Goal: Task Accomplishment & Management: Manage account settings

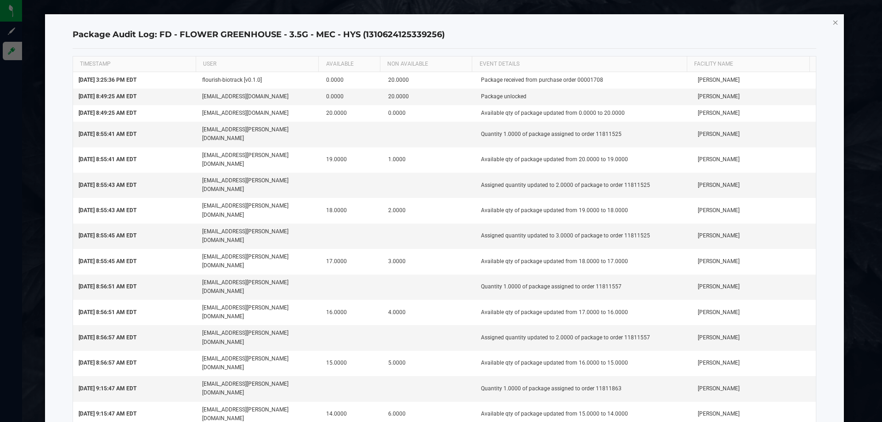
click at [832, 23] on icon "button" at bounding box center [835, 22] width 6 height 11
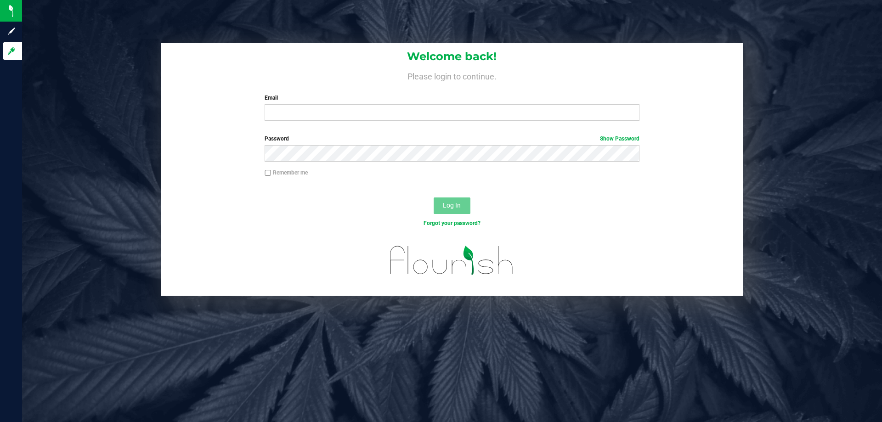
click at [721, 142] on div "Password Show Password" at bounding box center [452, 152] width 582 height 34
click at [313, 114] on input "Email" at bounding box center [452, 112] width 374 height 17
type input "rzuniga-villegas@liveparallel.com"
click at [434, 197] on button "Log In" at bounding box center [452, 205] width 37 height 17
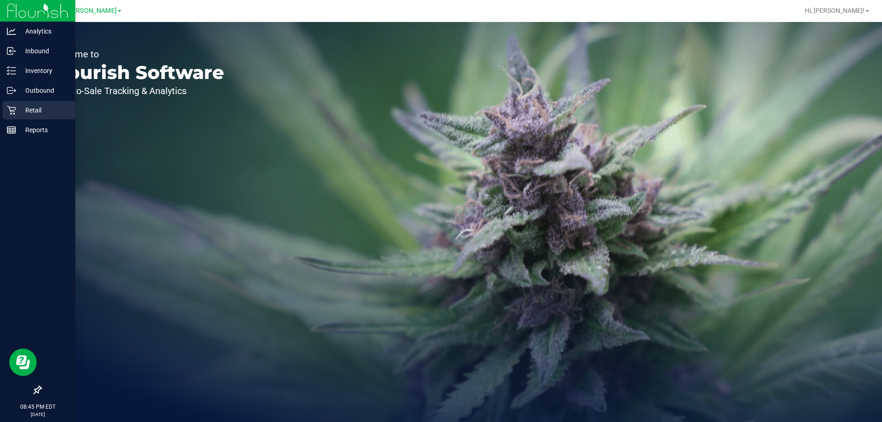
click at [36, 108] on p "Retail" at bounding box center [43, 110] width 55 height 11
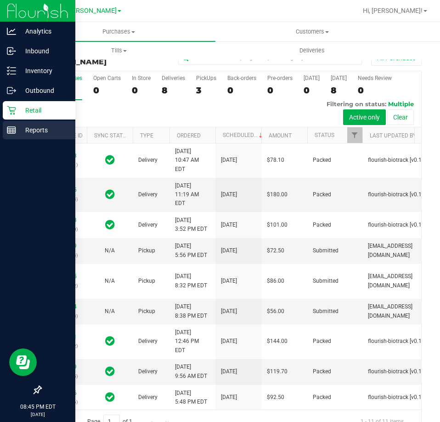
click at [24, 129] on p "Reports" at bounding box center [43, 129] width 55 height 11
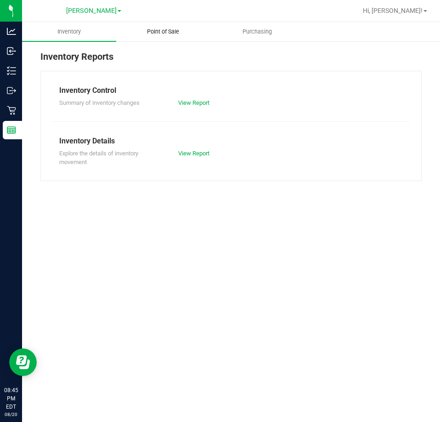
click at [168, 39] on uib-tab-heading "Point of Sale" at bounding box center [163, 32] width 93 height 18
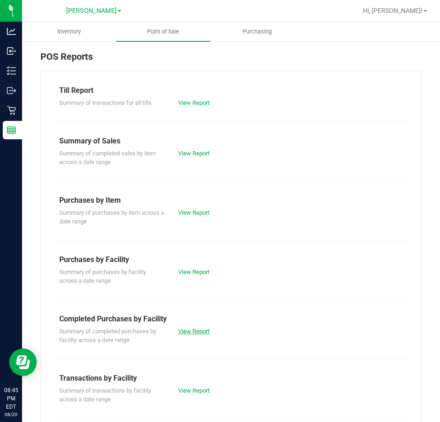
click at [186, 333] on link "View Report" at bounding box center [193, 330] width 31 height 7
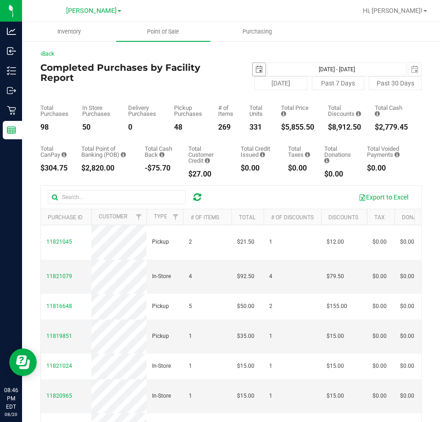
click at [255, 71] on span "select" at bounding box center [258, 69] width 7 height 7
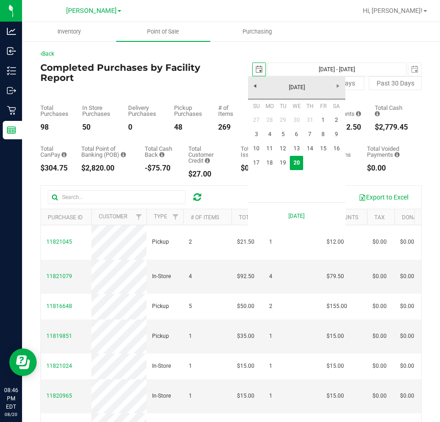
scroll to position [0, 23]
click at [269, 159] on link "18" at bounding box center [269, 163] width 13 height 14
type input "2025-08-18"
type input "Aug 18, 2025 - Aug 20, 2025"
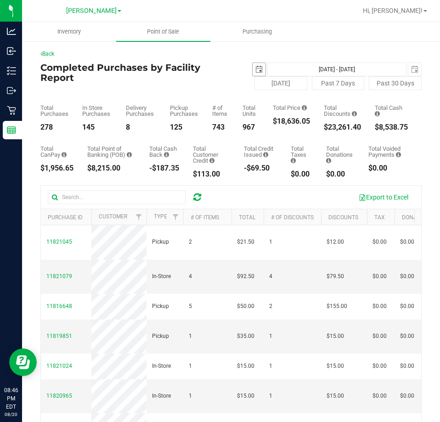
click at [253, 69] on span "select" at bounding box center [259, 69] width 13 height 13
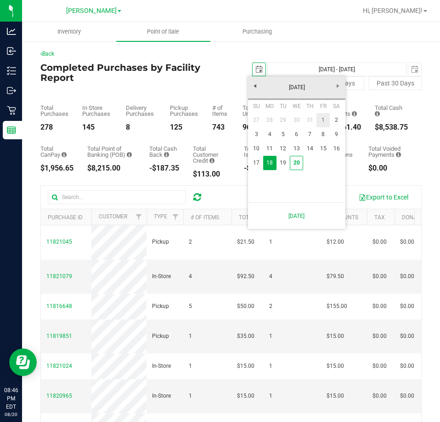
click at [323, 119] on link "1" at bounding box center [322, 120] width 13 height 14
type input "2025-08-01"
type input "Aug 1, 2025 - Aug 20, 2025"
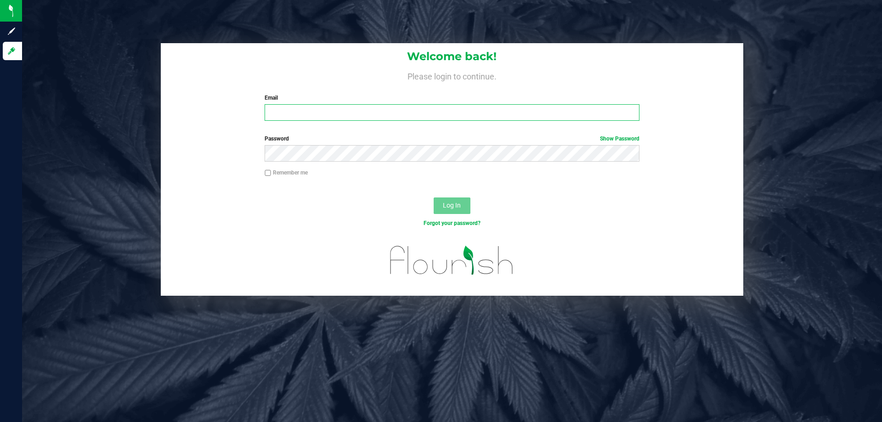
click at [423, 118] on input "Email" at bounding box center [452, 112] width 374 height 17
type input "[EMAIL_ADDRESS][PERSON_NAME][DOMAIN_NAME]"
click at [434, 197] on button "Log In" at bounding box center [452, 205] width 37 height 17
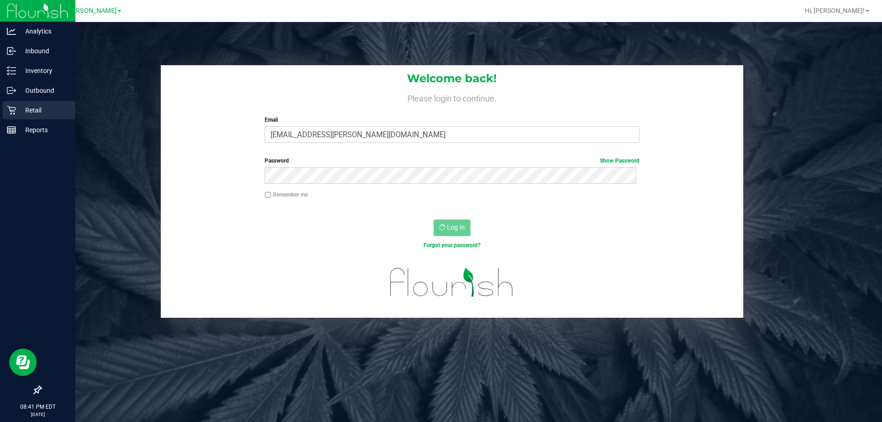
click at [44, 108] on p "Retail" at bounding box center [43, 110] width 55 height 11
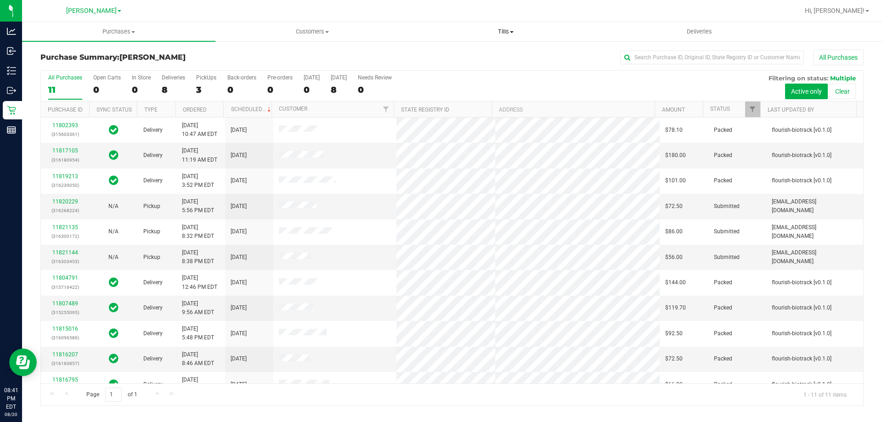
click at [504, 32] on span "Tills" at bounding box center [505, 32] width 192 height 8
click at [474, 68] on span "Reconcile e-payments" at bounding box center [454, 66] width 91 height 8
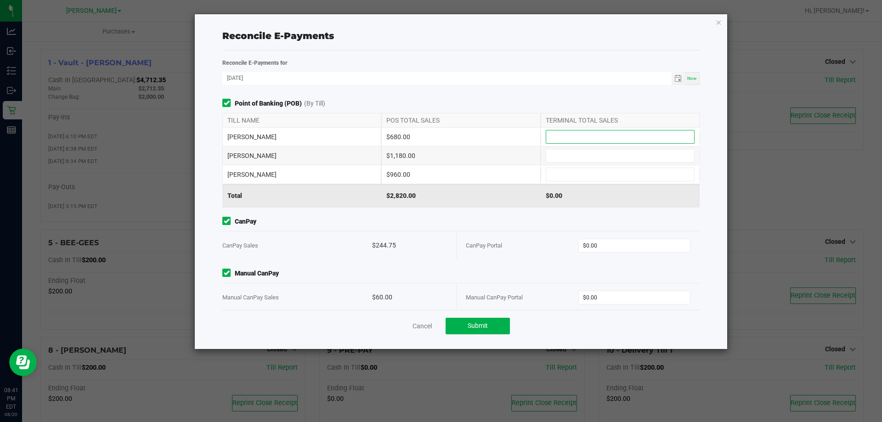
click at [573, 142] on input at bounding box center [620, 136] width 148 height 13
type input "$680.00"
click at [570, 155] on input at bounding box center [620, 155] width 148 height 13
type input "$1,180.00"
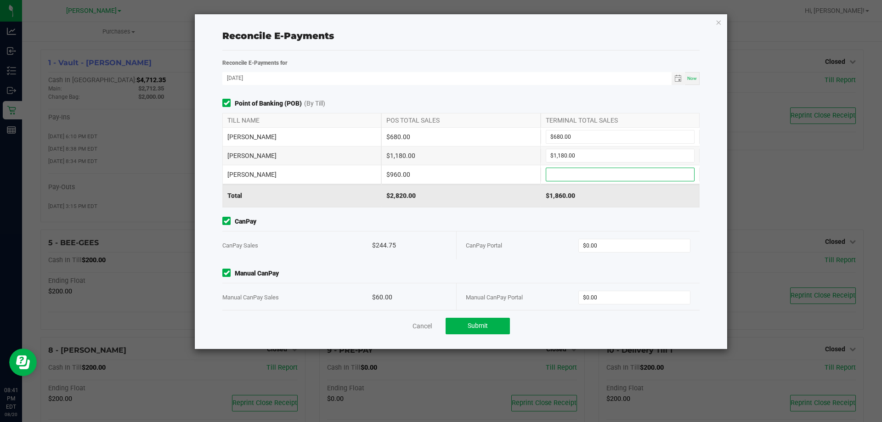
click at [565, 180] on input at bounding box center [620, 174] width 148 height 13
type input "$960.00"
click at [589, 252] on div "CanPay Portal $0.00" at bounding box center [578, 245] width 225 height 28
click at [589, 249] on input "0" at bounding box center [635, 245] width 112 height 13
type input "$244.75"
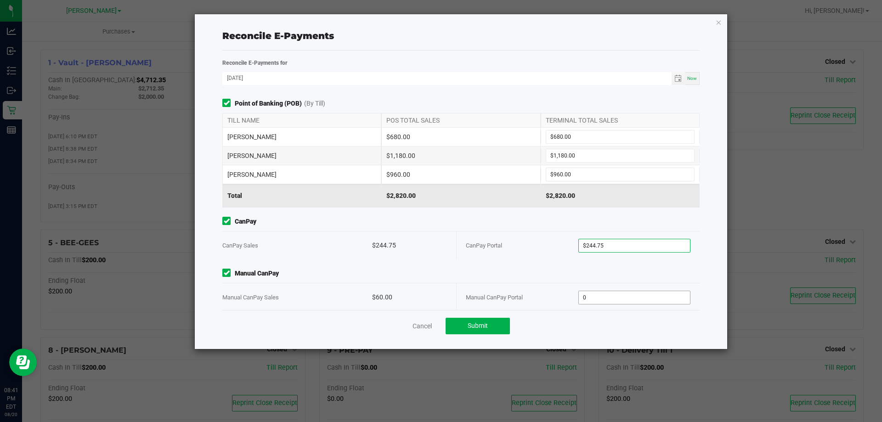
click at [602, 298] on input "0" at bounding box center [635, 297] width 112 height 13
click at [496, 324] on button "Submit" at bounding box center [477, 326] width 64 height 17
type input "$60.00"
